Goal: Transaction & Acquisition: Purchase product/service

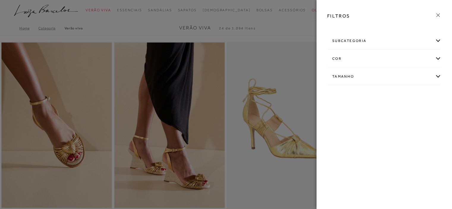
click at [376, 82] on div "Tamanho" at bounding box center [385, 77] width 114 height 16
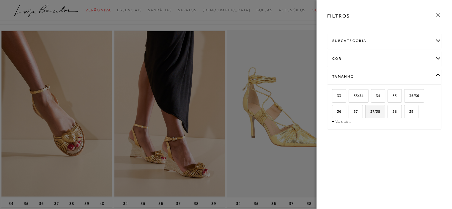
scroll to position [30, 0]
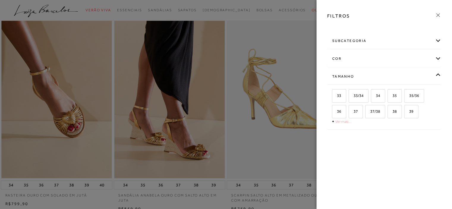
click at [342, 121] on link "Ver mais..." at bounding box center [343, 121] width 16 height 4
click at [410, 111] on span "39" at bounding box center [409, 111] width 9 height 4
click at [409, 111] on input "39" at bounding box center [406, 112] width 6 height 6
checkbox input "true"
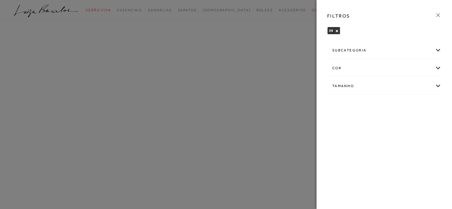
click at [378, 86] on div "Tamanho" at bounding box center [385, 86] width 114 height 16
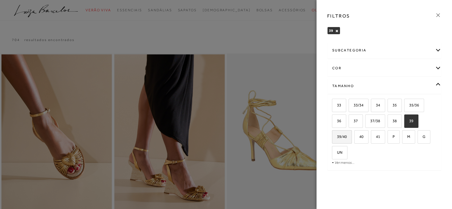
click at [344, 132] on label "39/40" at bounding box center [341, 137] width 19 height 13
click at [337, 135] on input "39/40" at bounding box center [334, 138] width 6 height 6
checkbox input "true"
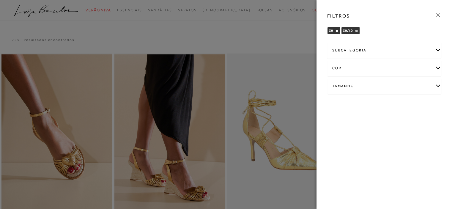
click at [380, 90] on div "Tamanho" at bounding box center [385, 86] width 114 height 16
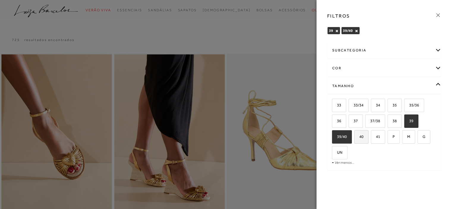
click at [360, 135] on span "40" at bounding box center [359, 136] width 9 height 4
click at [359, 135] on input "40" at bounding box center [356, 138] width 6 height 6
checkbox input "true"
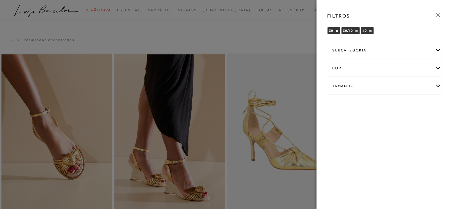
click at [290, 35] on div at bounding box center [226, 104] width 452 height 209
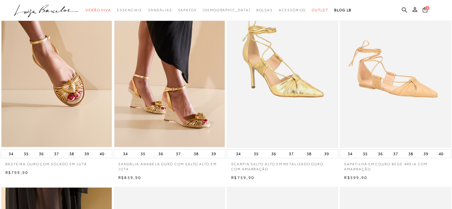
scroll to position [89, 0]
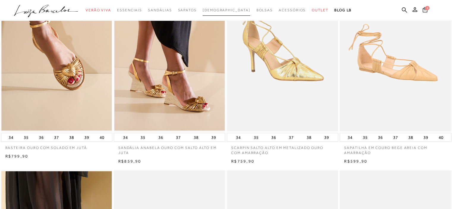
click at [224, 10] on span "[DEMOGRAPHIC_DATA]" at bounding box center [227, 10] width 48 height 4
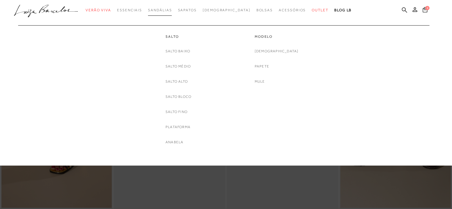
click at [172, 8] on span "Sandálias" at bounding box center [160, 10] width 24 height 4
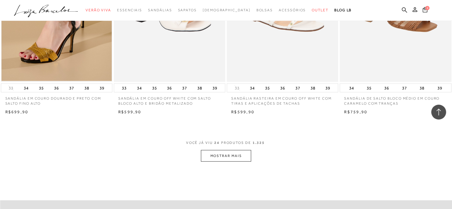
scroll to position [1189, 0]
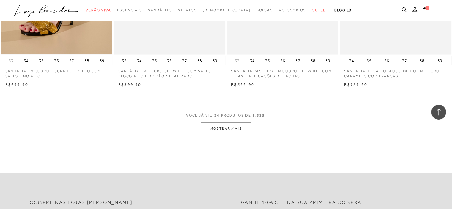
click at [240, 130] on button "MOSTRAR MAIS" at bounding box center [226, 129] width 50 height 12
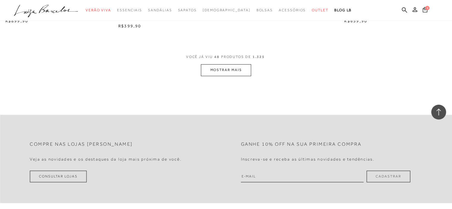
scroll to position [2497, 0]
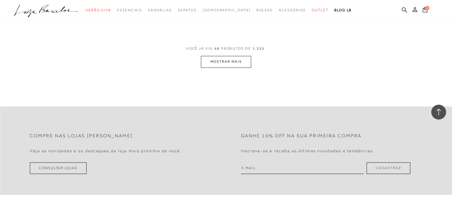
click at [226, 62] on button "MOSTRAR MAIS" at bounding box center [226, 62] width 50 height 12
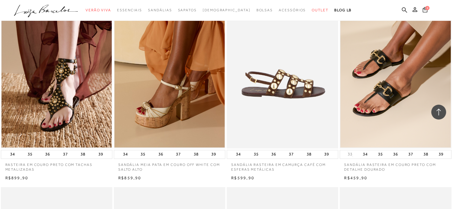
scroll to position [2973, 0]
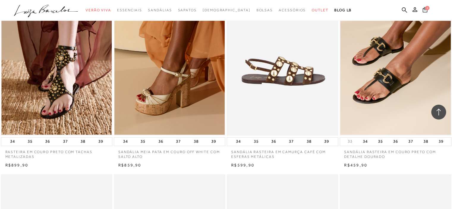
click at [285, 76] on img at bounding box center [282, 51] width 111 height 167
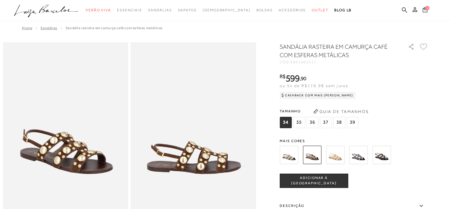
click at [383, 157] on img at bounding box center [382, 155] width 18 height 18
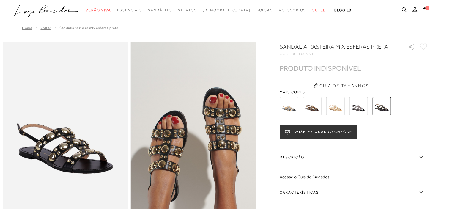
click at [363, 108] on img at bounding box center [358, 106] width 18 height 18
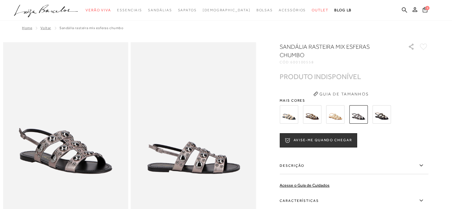
click at [336, 114] on img at bounding box center [335, 114] width 18 height 18
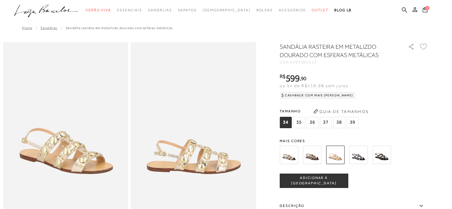
click at [353, 121] on span "39" at bounding box center [353, 122] width 12 height 11
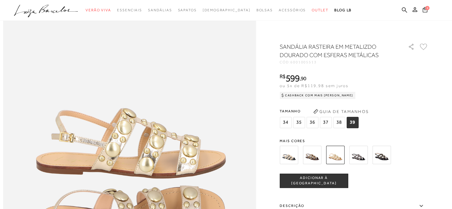
scroll to position [208, 0]
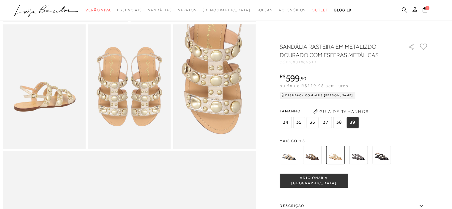
click at [315, 153] on img at bounding box center [312, 155] width 18 height 18
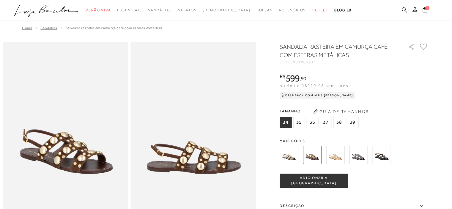
click at [290, 153] on img at bounding box center [289, 155] width 18 height 18
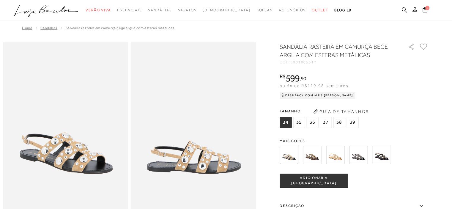
click at [386, 157] on img at bounding box center [382, 155] width 18 height 18
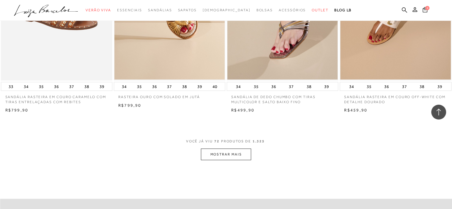
scroll to position [3657, 0]
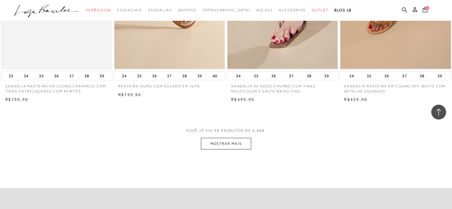
click at [213, 145] on button "MOSTRAR MAIS" at bounding box center [226, 144] width 50 height 12
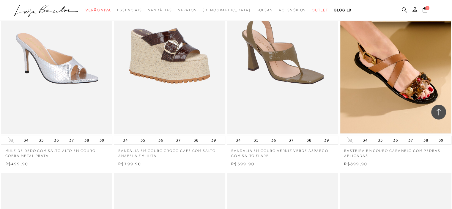
scroll to position [4013, 0]
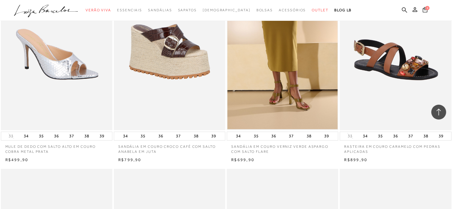
click at [395, 67] on img at bounding box center [395, 46] width 111 height 167
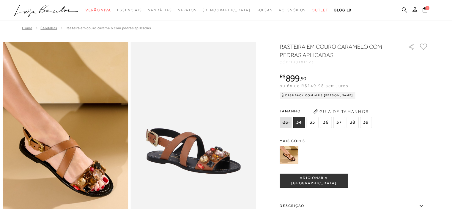
click at [366, 121] on span "39" at bounding box center [366, 122] width 12 height 11
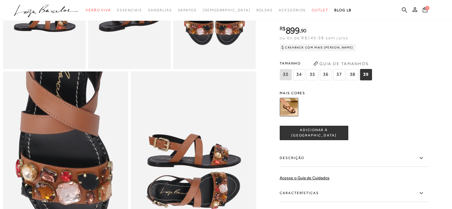
scroll to position [327, 0]
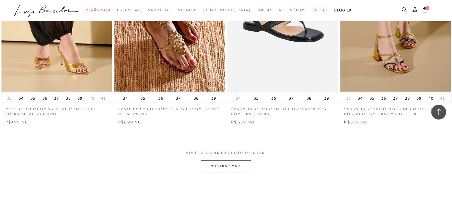
scroll to position [4905, 0]
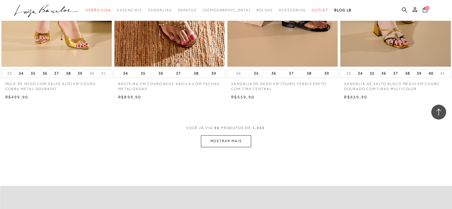
click at [227, 136] on button "MOSTRAR MAIS" at bounding box center [226, 141] width 50 height 12
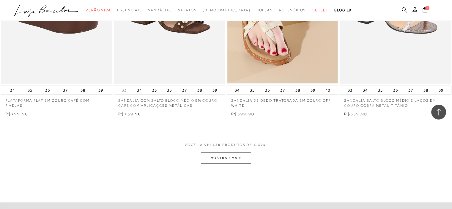
scroll to position [6154, 0]
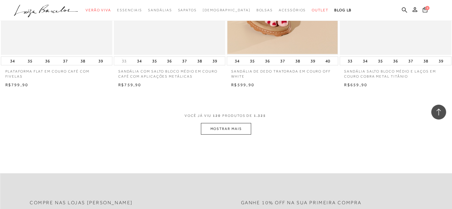
click at [222, 130] on button "MOSTRAR MAIS" at bounding box center [226, 129] width 50 height 12
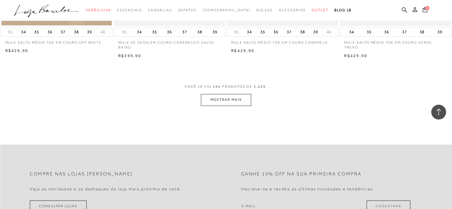
scroll to position [7492, 0]
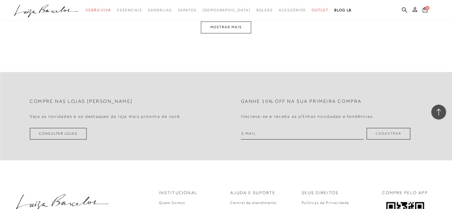
click at [232, 26] on button "MOSTRAR MAIS" at bounding box center [226, 27] width 50 height 12
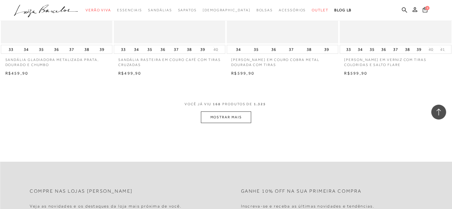
scroll to position [8639, 0]
click at [235, 120] on button "MOSTRAR MAIS" at bounding box center [226, 117] width 50 height 12
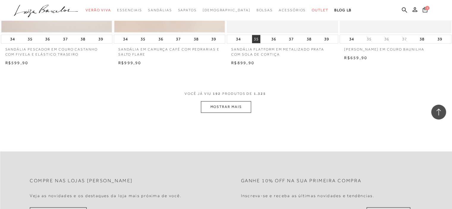
scroll to position [9917, 0]
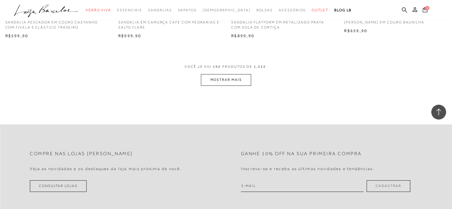
click at [225, 79] on button "MOSTRAR MAIS" at bounding box center [226, 80] width 50 height 12
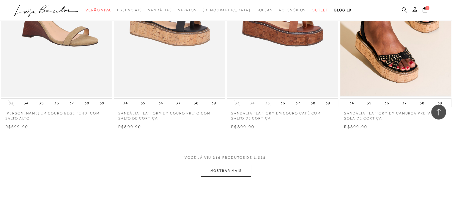
scroll to position [11106, 0]
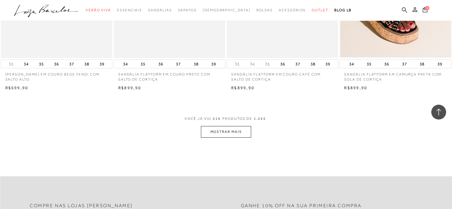
click at [230, 130] on button "MOSTRAR MAIS" at bounding box center [226, 132] width 50 height 12
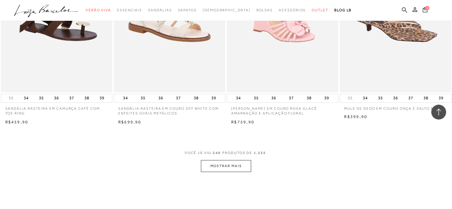
scroll to position [12355, 0]
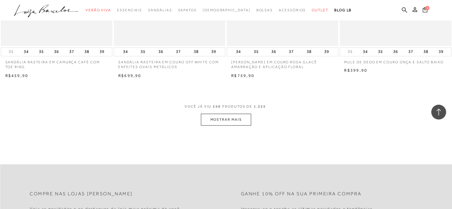
click at [225, 119] on button "MOSTRAR MAIS" at bounding box center [226, 120] width 50 height 12
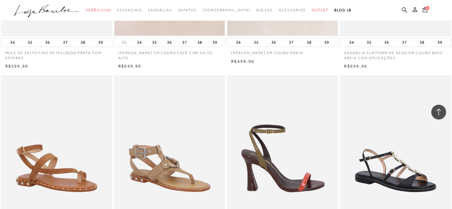
scroll to position [12830, 0]
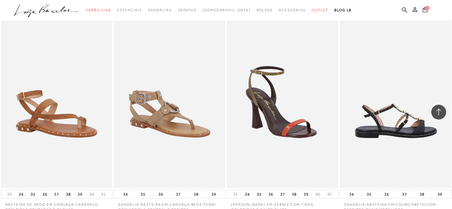
click at [397, 125] on img at bounding box center [395, 104] width 111 height 167
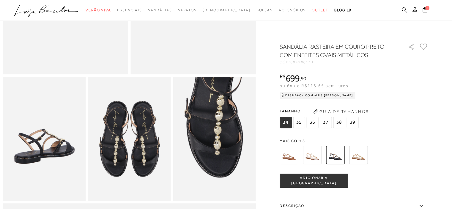
scroll to position [178, 0]
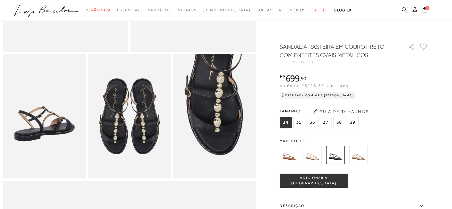
click at [111, 131] on img at bounding box center [129, 116] width 83 height 124
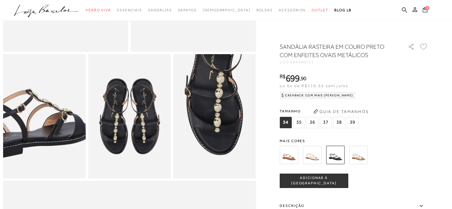
click at [57, 128] on img at bounding box center [31, 109] width 166 height 248
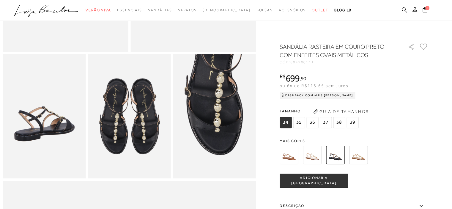
click at [213, 112] on img at bounding box center [214, 116] width 83 height 124
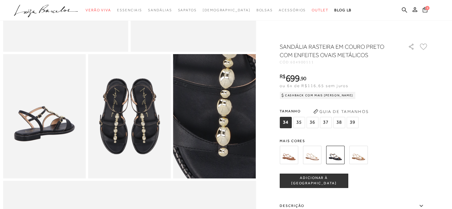
click at [213, 112] on img at bounding box center [218, 125] width 166 height 248
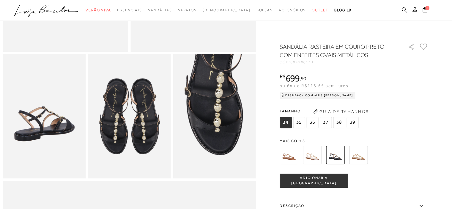
click at [422, 121] on div "Tamanho 34 35 36" at bounding box center [354, 118] width 149 height 23
click at [439, 83] on div at bounding box center [226, 212] width 446 height 696
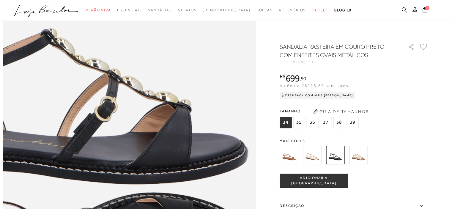
scroll to position [446, 0]
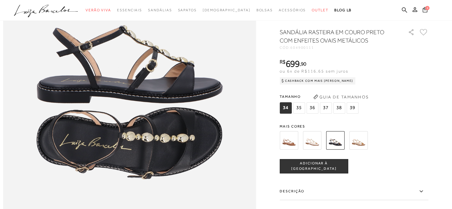
click at [356, 114] on span "39" at bounding box center [353, 107] width 12 height 11
click at [315, 150] on img at bounding box center [312, 140] width 18 height 18
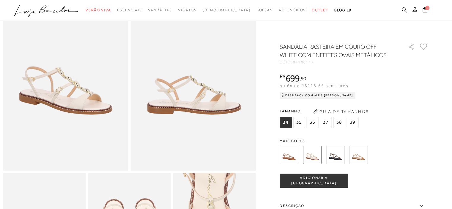
click at [364, 153] on img at bounding box center [358, 155] width 18 height 18
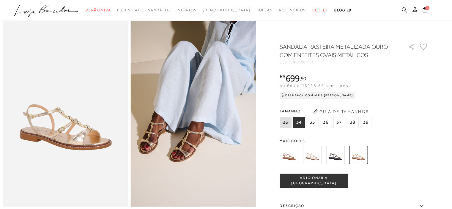
scroll to position [59, 0]
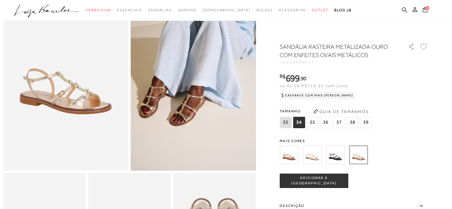
click at [288, 154] on img at bounding box center [289, 155] width 18 height 18
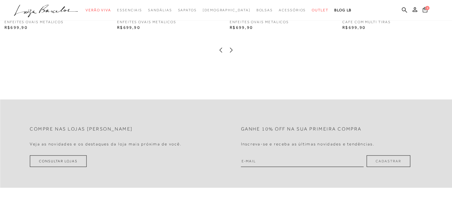
scroll to position [1011, 0]
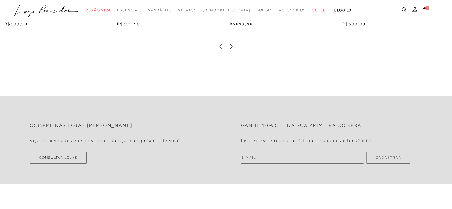
click at [232, 49] on icon at bounding box center [231, 46] width 6 height 6
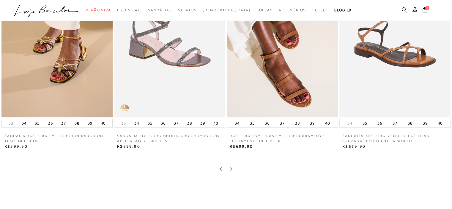
scroll to position [892, 0]
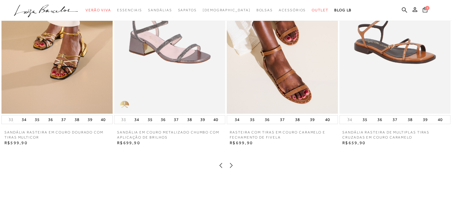
click at [233, 168] on icon at bounding box center [231, 165] width 6 height 6
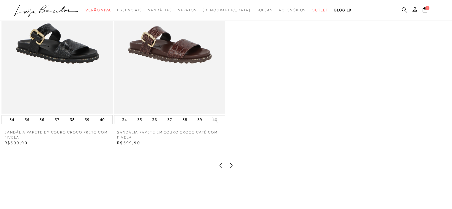
click at [233, 168] on icon at bounding box center [231, 165] width 6 height 6
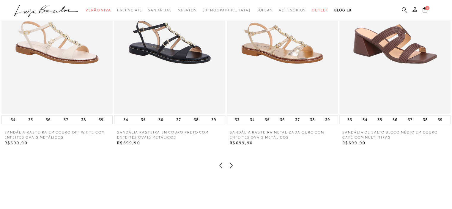
click at [233, 168] on icon at bounding box center [231, 165] width 6 height 6
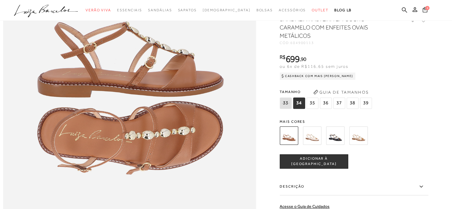
scroll to position [446, 0]
